Goal: Task Accomplishment & Management: Use online tool/utility

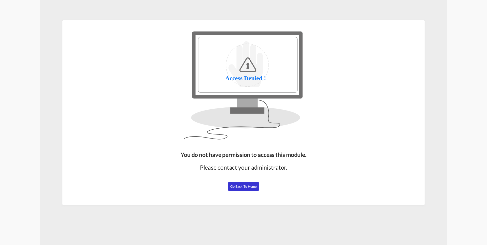
click at [245, 186] on span "Go Back to Home" at bounding box center [243, 186] width 27 height 4
